Goal: Task Accomplishment & Management: Complete application form

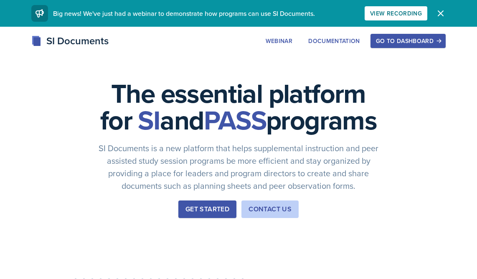
click at [428, 40] on div "Go to Dashboard" at bounding box center [408, 41] width 64 height 7
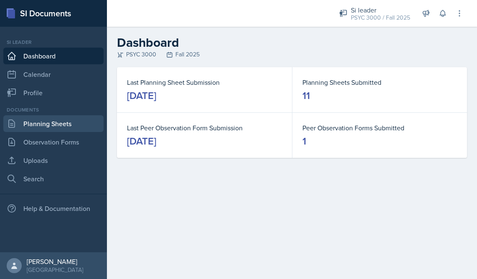
click at [47, 123] on link "Planning Sheets" at bounding box center [53, 123] width 100 height 17
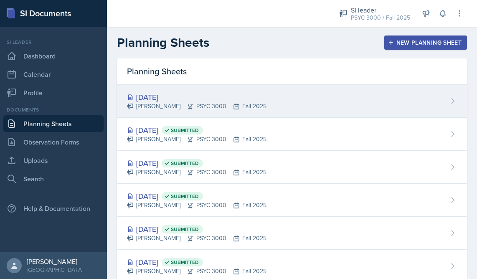
click at [210, 89] on div "[DATE] [PERSON_NAME] PSYC 3000 Fall 2025" at bounding box center [292, 101] width 350 height 33
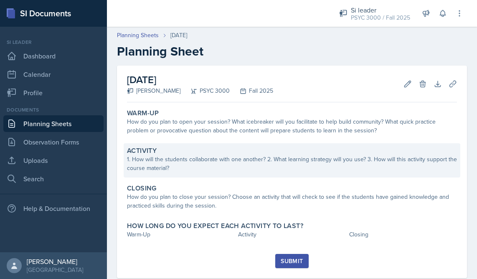
click at [306, 144] on div "Activity 1. How will the students collaborate with one another? 2. What learnin…" at bounding box center [292, 160] width 336 height 34
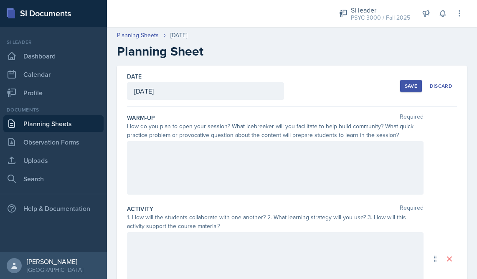
click at [290, 145] on div at bounding box center [275, 167] width 296 height 53
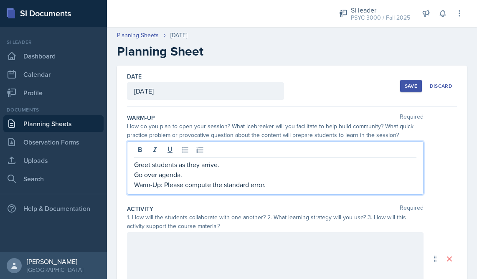
drag, startPoint x: 275, startPoint y: 187, endPoint x: 169, endPoint y: 183, distance: 106.0
click at [169, 183] on p "Warm-Up: Please compute the standard error." at bounding box center [275, 184] width 282 height 10
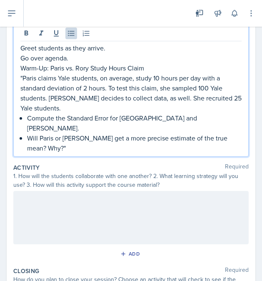
scroll to position [107, 0]
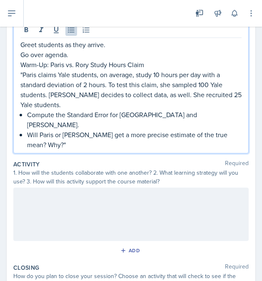
click at [108, 188] on div at bounding box center [131, 214] width 236 height 53
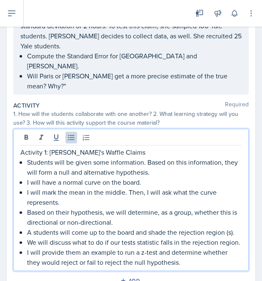
scroll to position [158, 0]
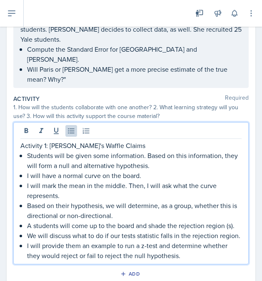
click at [59, 221] on p "A students will come up to the board and shade the rejection region (s)." at bounding box center [134, 226] width 215 height 10
click at [246, 217] on div "Activity 1: [PERSON_NAME]'s Waffle Claims Students will be given some informati…" at bounding box center [131, 193] width 236 height 142
click at [26, 225] on div "Activity 1: [PERSON_NAME]'s Waffle Claims Students will be given some informati…" at bounding box center [131, 201] width 222 height 120
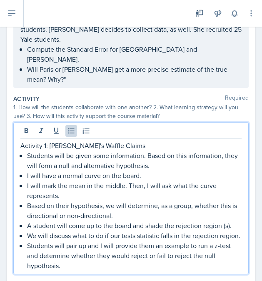
drag, startPoint x: 63, startPoint y: 247, endPoint x: 28, endPoint y: 224, distance: 42.1
click at [28, 241] on p "Students will pair up and I will provide them an example to run a z-test and de…" at bounding box center [134, 256] width 215 height 30
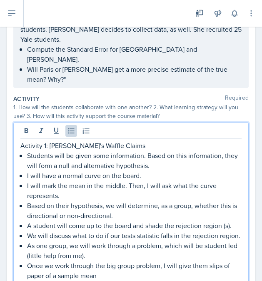
click at [210, 261] on p "Once we work through the big group problem, I will give them slips of paper of …" at bounding box center [134, 271] width 215 height 20
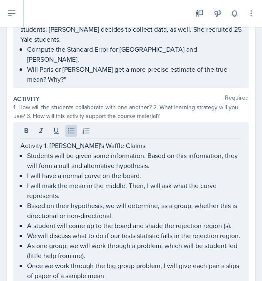
click at [242, 248] on div "Activity 1: [PERSON_NAME]'s Waffle Claims Students will be given some informati…" at bounding box center [131, 203] width 236 height 162
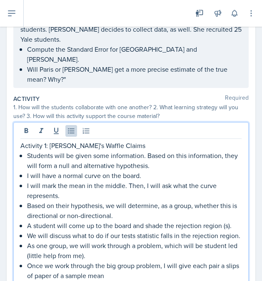
click at [238, 261] on p "Once we work through the big group problem, I will give each pair a slips of pa…" at bounding box center [134, 271] width 215 height 20
click at [239, 261] on p "Once we work through the big group problem, I will give each pair a slips of pa…" at bounding box center [134, 271] width 215 height 20
click at [114, 261] on p "Once we work through the big group problem, I will give each pair a slip of pap…" at bounding box center [134, 271] width 215 height 20
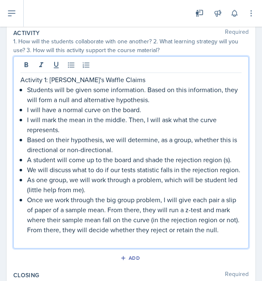
scroll to position [223, 0]
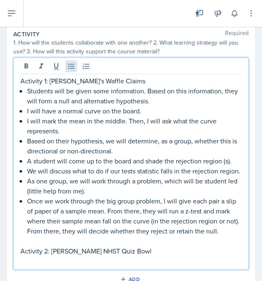
click at [71, 62] on icon at bounding box center [71, 66] width 8 height 8
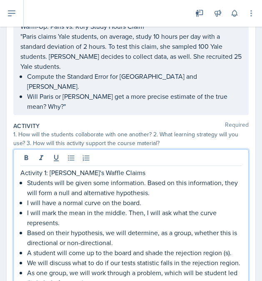
scroll to position [81, 0]
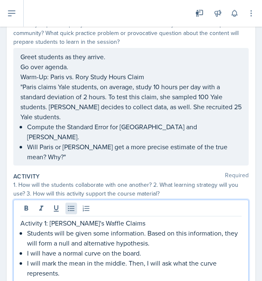
click at [72, 206] on icon at bounding box center [71, 208] width 6 height 5
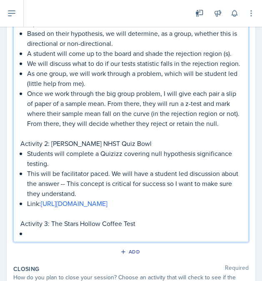
scroll to position [335, 0]
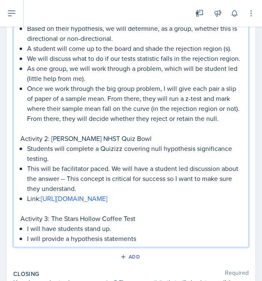
click at [67, 241] on p "I will provide a hypothesis statements" at bounding box center [134, 239] width 215 height 10
click at [69, 240] on p "I will provide a hypothesis statements" at bounding box center [134, 239] width 215 height 10
click at [134, 240] on p "I will provide hypothesis statements" at bounding box center [134, 239] width 215 height 10
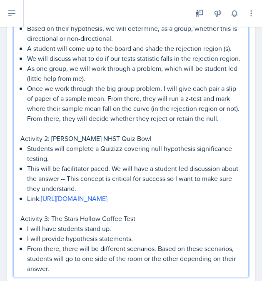
scroll to position [340, 0]
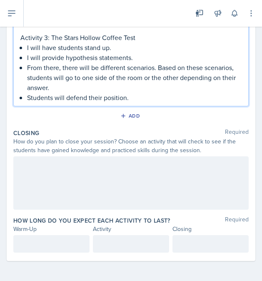
click at [33, 179] on div at bounding box center [131, 182] width 236 height 53
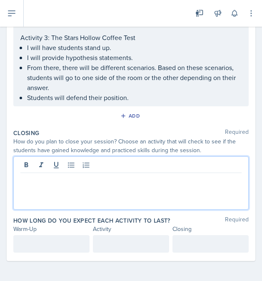
scroll to position [502, 0]
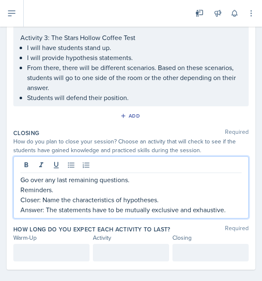
click at [73, 255] on div at bounding box center [51, 253] width 76 height 18
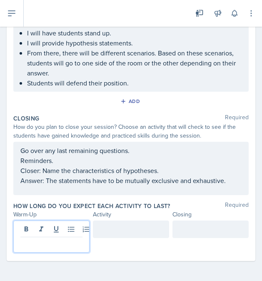
scroll to position [517, 0]
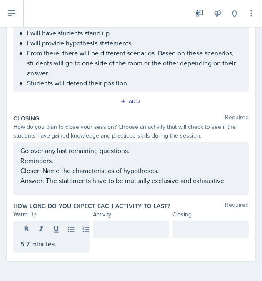
click at [121, 245] on div at bounding box center [131, 237] width 76 height 32
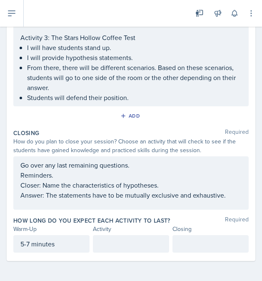
click at [121, 239] on div at bounding box center [131, 244] width 76 height 18
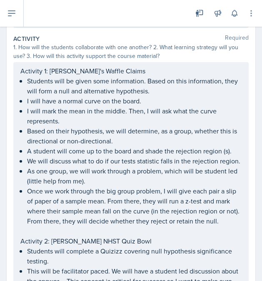
scroll to position [221, 0]
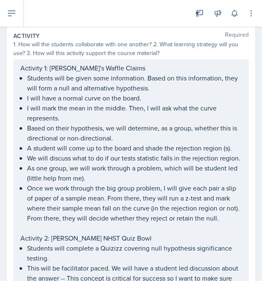
click at [100, 191] on p "Once we work through the big group problem, I will give each pair a slip of pap…" at bounding box center [134, 203] width 215 height 40
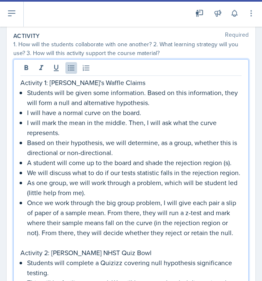
click at [114, 198] on p "Once we work through the big group problem, I will give each pair a slip of pap…" at bounding box center [134, 218] width 215 height 40
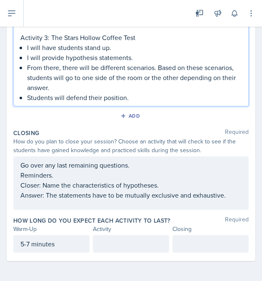
scroll to position [517, 0]
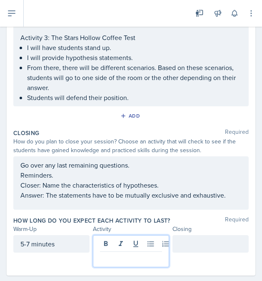
click at [105, 241] on div at bounding box center [131, 251] width 76 height 32
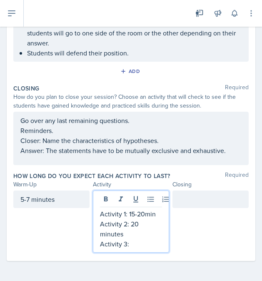
scroll to position [547, 0]
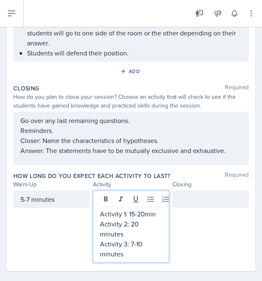
click at [207, 198] on div at bounding box center [211, 200] width 76 height 18
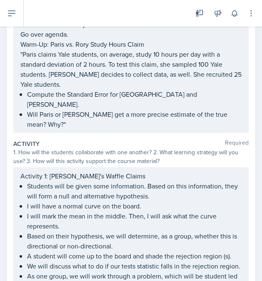
scroll to position [37, 0]
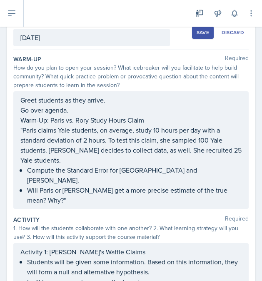
click at [199, 37] on button "Save" at bounding box center [203, 32] width 22 height 13
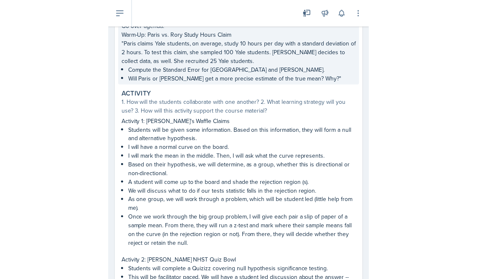
scroll to position [81, 0]
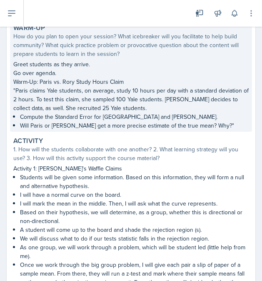
click at [141, 98] on p ""Paris claims Yale students, on average, study 10 hours per day with a standard…" at bounding box center [131, 99] width 236 height 26
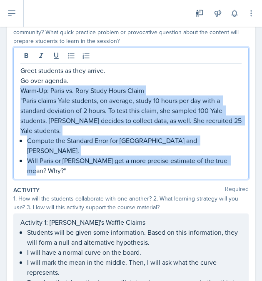
drag, startPoint x: 23, startPoint y: 86, endPoint x: 249, endPoint y: 152, distance: 235.2
click at [249, 152] on div "Greet students as they arrive. Go over agenda. Warm-Up: Paris vs. [PERSON_NAME]…" at bounding box center [131, 113] width 236 height 132
copy div "Warm-Up: Paris vs. [PERSON_NAME] Study Hours Claim "Paris claims Yale students,…"
click at [230, 156] on p "Will Paris or [PERSON_NAME] get a more precise estimate of the true mean? Why?"" at bounding box center [134, 166] width 215 height 20
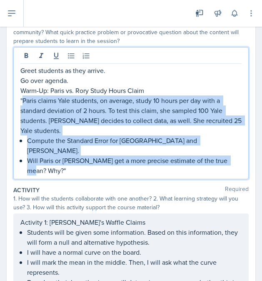
drag, startPoint x: 23, startPoint y: 101, endPoint x: 231, endPoint y: 158, distance: 215.8
click at [231, 158] on div "Greet students as they arrive. Go over agenda. Warm-Up: Paris vs. [PERSON_NAME]…" at bounding box center [131, 113] width 236 height 132
copy div "Paris claims Yale students, on average, study 10 hours per day with a standard …"
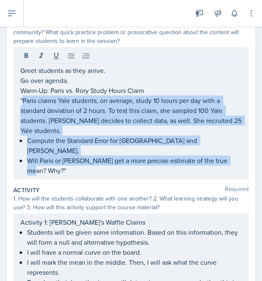
drag, startPoint x: 10, startPoint y: 38, endPoint x: 232, endPoint y: 101, distance: 230.7
click at [232, 101] on p ""Paris claims Yale students, on average, study 10 hours per day with a standard…" at bounding box center [131, 116] width 222 height 40
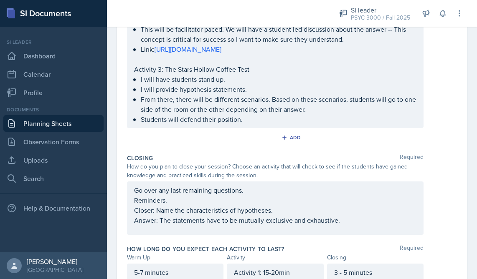
scroll to position [431, 0]
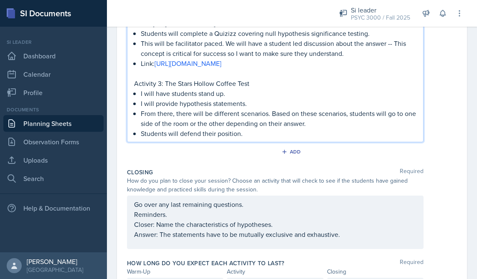
click at [259, 76] on div "Activity 1: [PERSON_NAME]'s Waffle Claims Students will be given some informati…" at bounding box center [275, 3] width 282 height 270
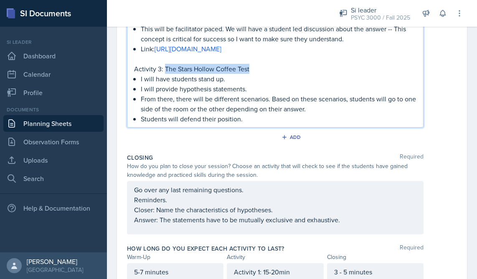
drag, startPoint x: 257, startPoint y: 78, endPoint x: 165, endPoint y: 77, distance: 92.2
click at [165, 74] on p "Activity 3: The Stars Hollow Coffee Test" at bounding box center [275, 69] width 282 height 10
copy p "The Stars Hollow Coffee Test"
click at [261, 225] on div "Go over any last remaining questions. Reminders. Closer: Name the characteristi…" at bounding box center [275, 205] width 282 height 40
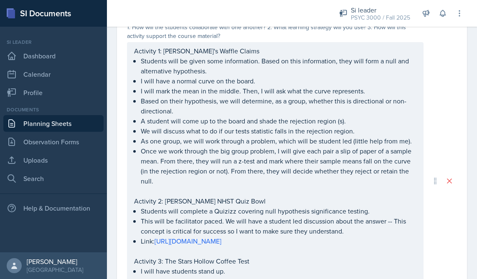
scroll to position [219, 0]
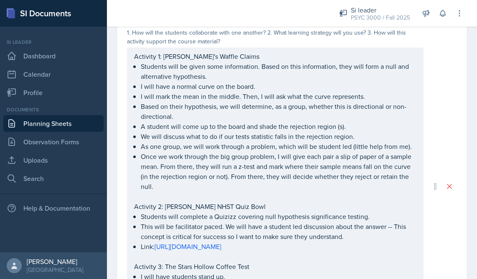
click at [260, 87] on ul "Students will be given some information. Based on this information, they will f…" at bounding box center [278, 126] width 275 height 130
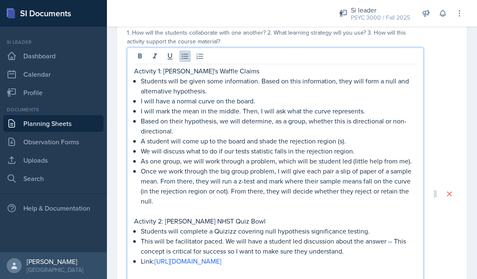
click at [168, 102] on p "I will have a normal curve on the board." at bounding box center [278, 101] width 275 height 10
click at [414, 95] on p "Students will be given some information. Based on this information, they will f…" at bounding box center [278, 86] width 275 height 20
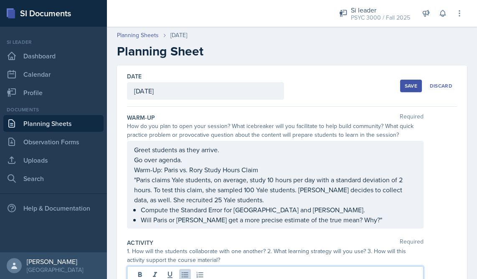
scroll to position [0, 0]
click at [407, 86] on div "Save" at bounding box center [410, 86] width 13 height 7
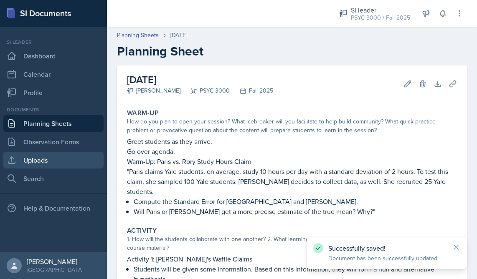
click at [50, 164] on link "Uploads" at bounding box center [53, 160] width 100 height 17
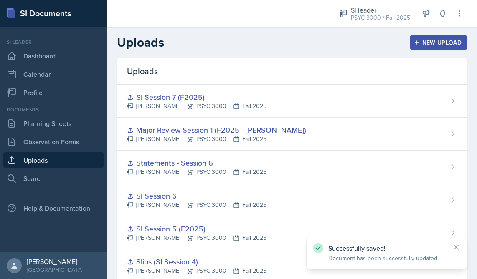
click at [428, 47] on button "New Upload" at bounding box center [438, 42] width 57 height 14
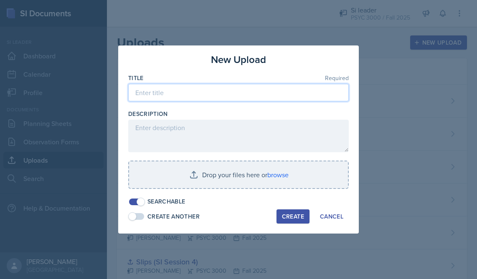
click at [230, 91] on input at bounding box center [238, 93] width 220 height 18
type input "SI Session 8 (F2025)"
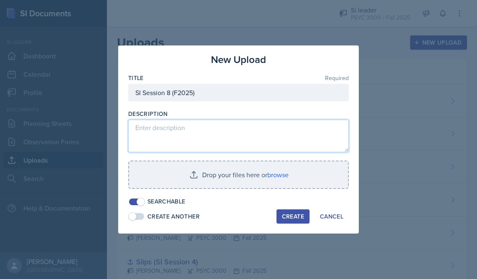
click at [228, 132] on textarea at bounding box center [238, 136] width 220 height 33
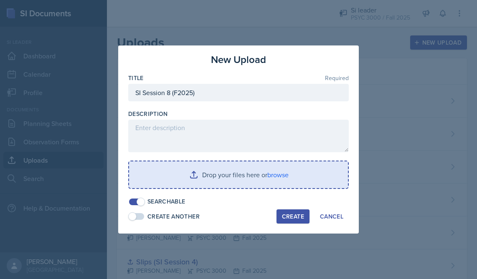
click at [229, 167] on input "file" at bounding box center [238, 174] width 219 height 27
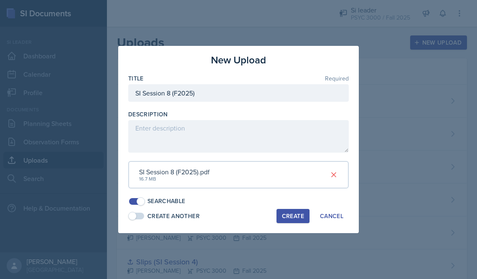
click at [293, 213] on div "Create" at bounding box center [293, 216] width 22 height 7
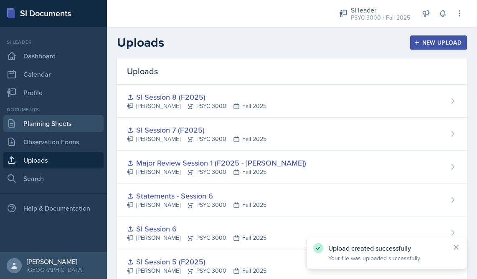
click at [69, 126] on link "Planning Sheets" at bounding box center [53, 123] width 100 height 17
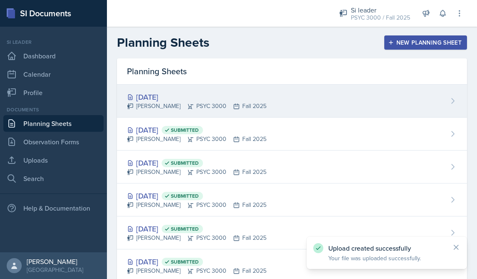
click at [170, 110] on div "[PERSON_NAME] PSYC 3000 Fall 2025" at bounding box center [196, 106] width 139 height 9
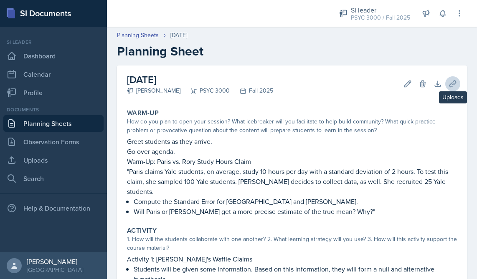
click at [448, 82] on icon at bounding box center [452, 84] width 8 height 8
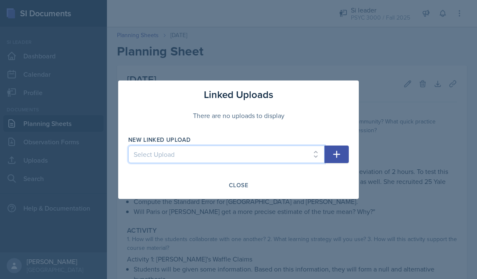
select select "1ceb096b-825e-4ff7-bafe-e8769163e2d5"
click at [344, 154] on button "button" at bounding box center [336, 155] width 24 height 18
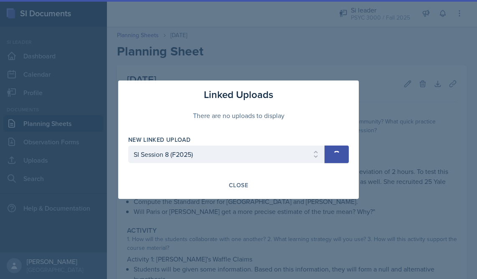
select select
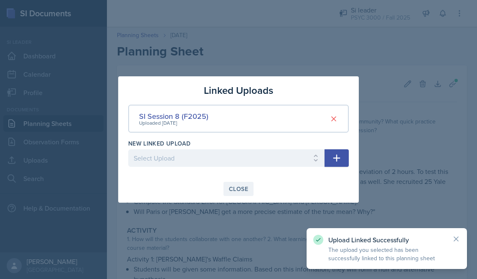
click at [242, 189] on div "Close" at bounding box center [238, 189] width 19 height 7
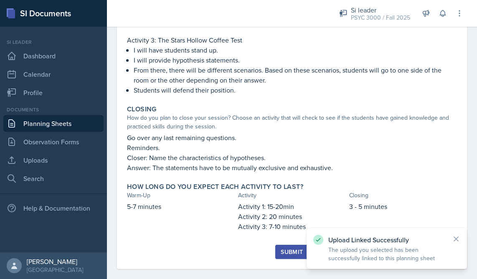
click at [287, 247] on button "Submit" at bounding box center [291, 252] width 33 height 14
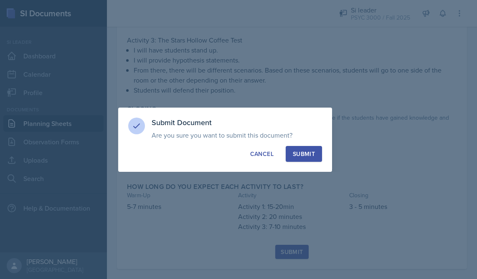
click at [309, 160] on button "Submit" at bounding box center [303, 154] width 36 height 16
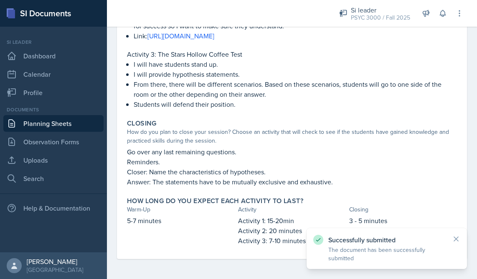
click at [71, 125] on link "Planning Sheets" at bounding box center [53, 123] width 100 height 17
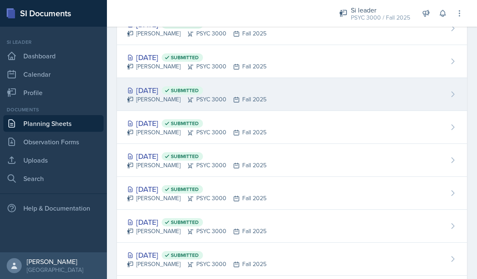
scroll to position [221, 0]
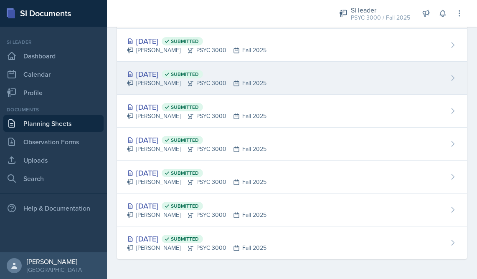
drag, startPoint x: 237, startPoint y: 90, endPoint x: 241, endPoint y: 92, distance: 4.7
click at [241, 92] on div "[DATE] Submitted [PERSON_NAME] PSYC 3000 Fall 2025" at bounding box center [292, 78] width 350 height 33
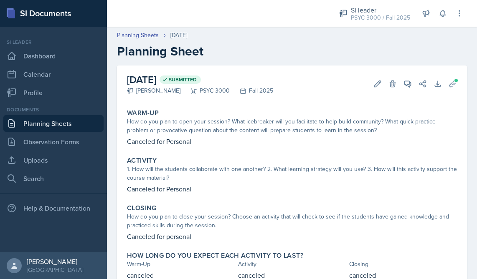
click at [242, 96] on main "Planning Sheets [DATE] Planning Sheet [DATE] Submitted [PERSON_NAME] PSYC 3000 …" at bounding box center [292, 153] width 370 height 252
click at [231, 136] on p "Canceled for Personal" at bounding box center [292, 141] width 330 height 10
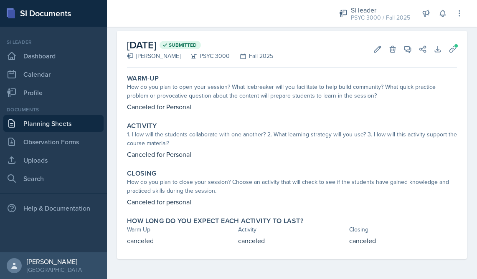
click at [69, 124] on link "Planning Sheets" at bounding box center [53, 123] width 100 height 17
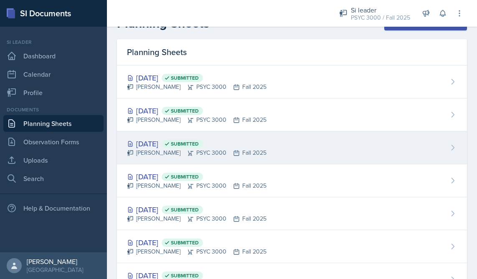
scroll to position [18, 0]
